Goal: Navigation & Orientation: Find specific page/section

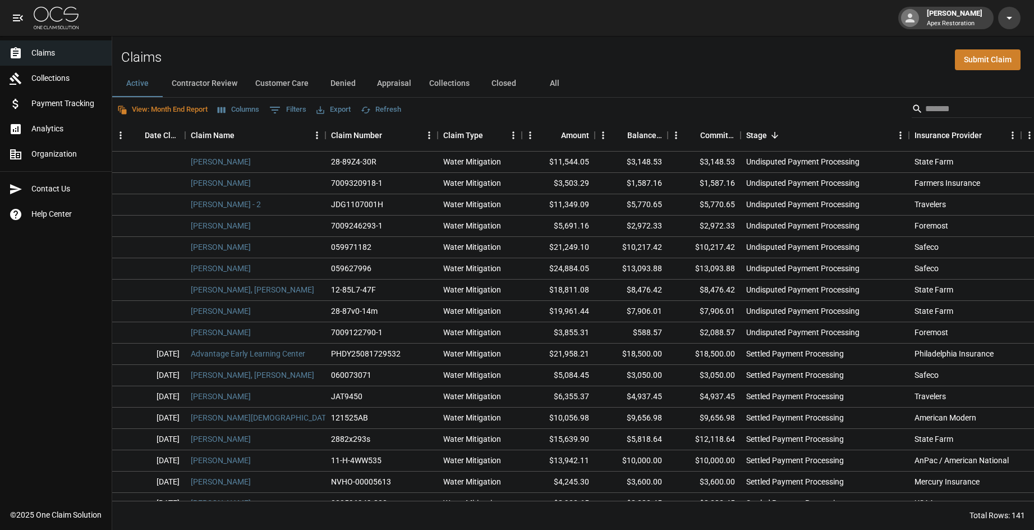
click at [66, 107] on span "Payment Tracking" at bounding box center [66, 104] width 71 height 12
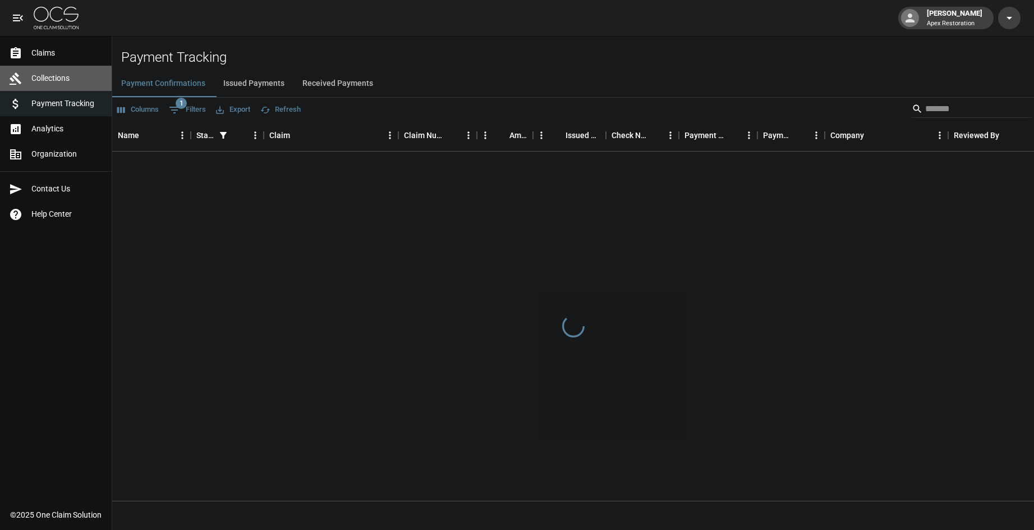
click at [57, 79] on span "Collections" at bounding box center [66, 78] width 71 height 12
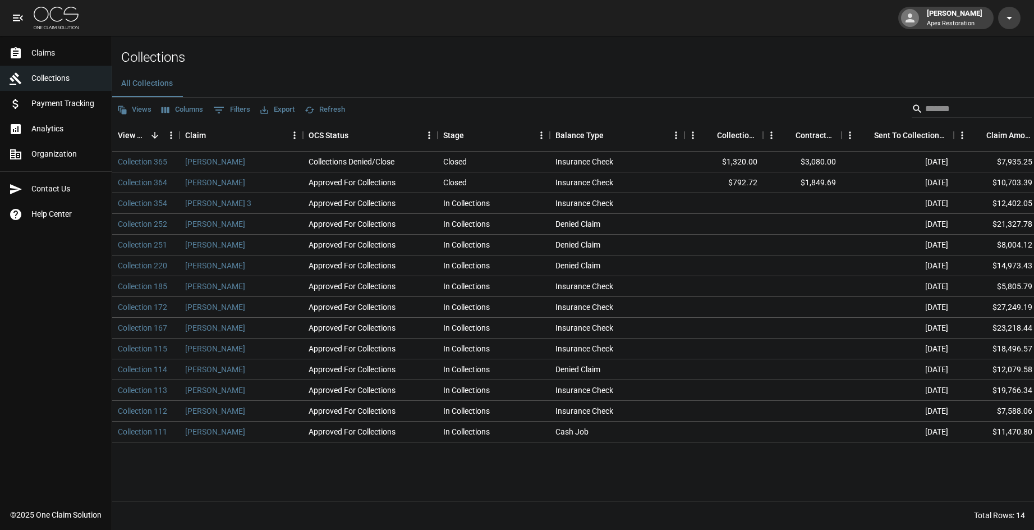
click at [50, 120] on link "Analytics" at bounding box center [56, 128] width 112 height 25
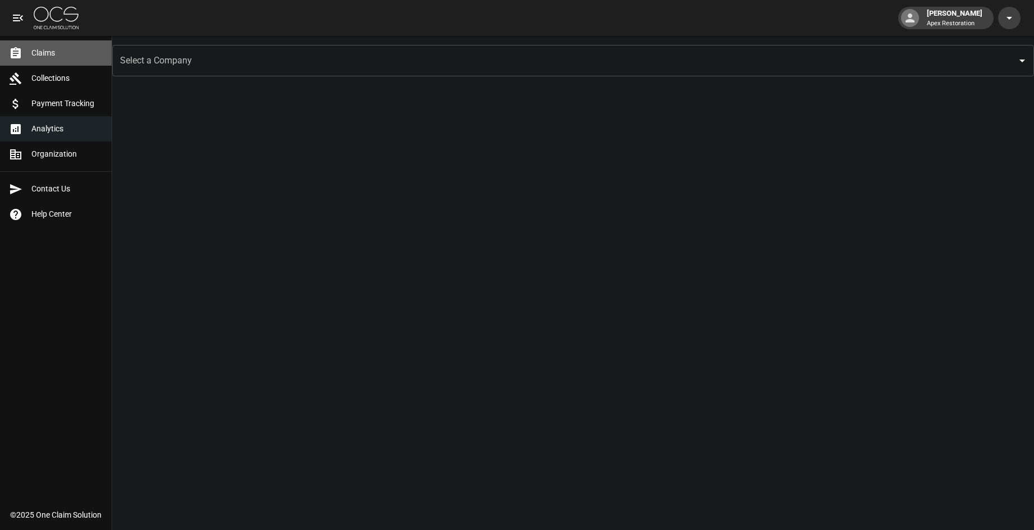
click at [41, 52] on span "Claims" at bounding box center [66, 53] width 71 height 12
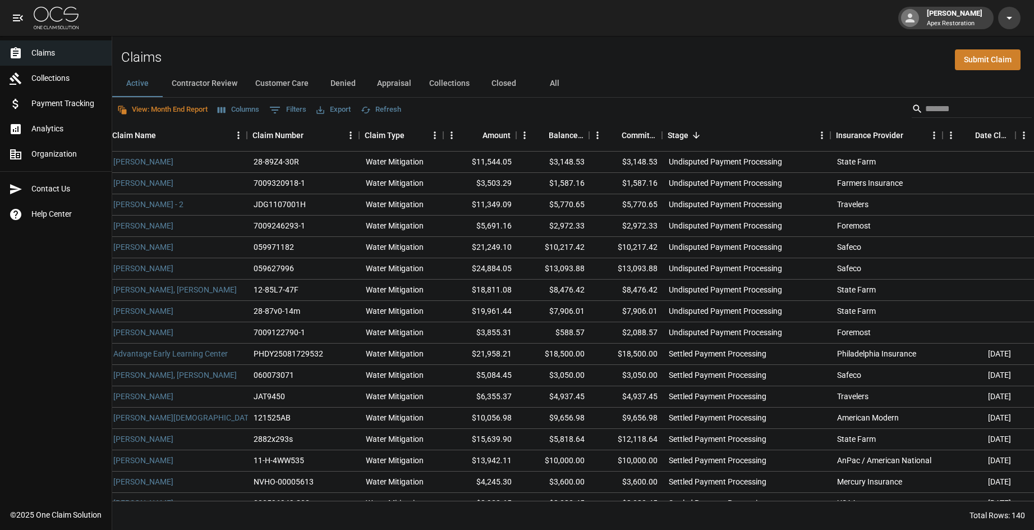
scroll to position [0, 6]
click at [34, 106] on span "Payment Tracking" at bounding box center [66, 104] width 71 height 12
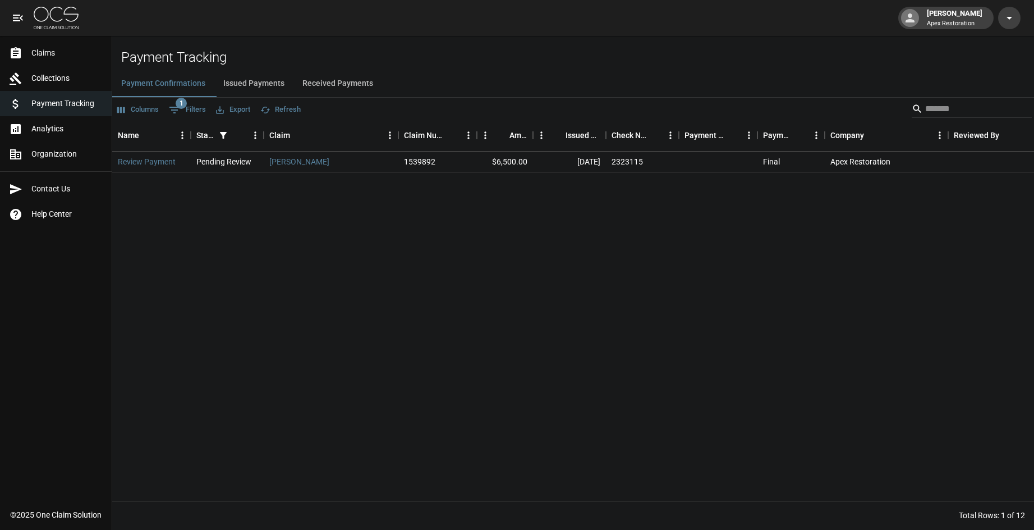
drag, startPoint x: 262, startPoint y: 85, endPoint x: 318, endPoint y: 78, distance: 56.5
click at [262, 85] on button "Issued Payments" at bounding box center [253, 83] width 79 height 27
